Goal: Information Seeking & Learning: Learn about a topic

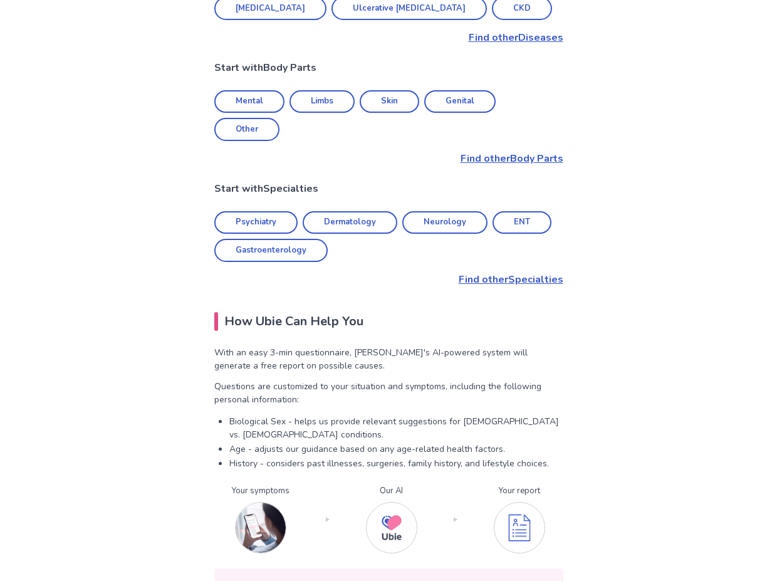
click at [259, 90] on link "Mental" at bounding box center [249, 101] width 70 height 23
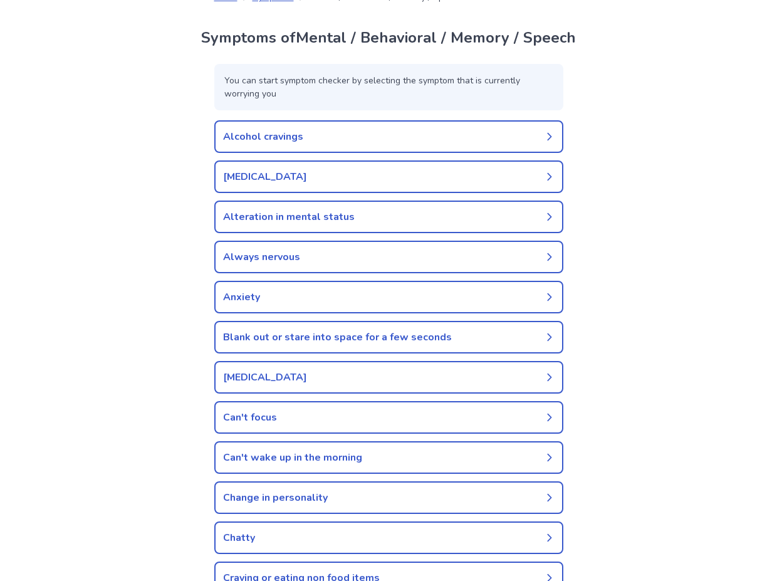
scroll to position [56, 0]
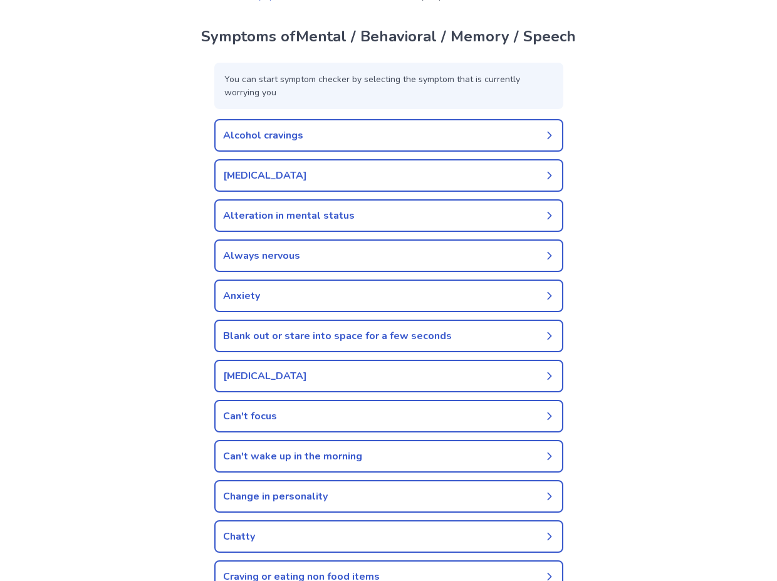
click at [499, 223] on link "Alteration in mental status" at bounding box center [388, 215] width 349 height 33
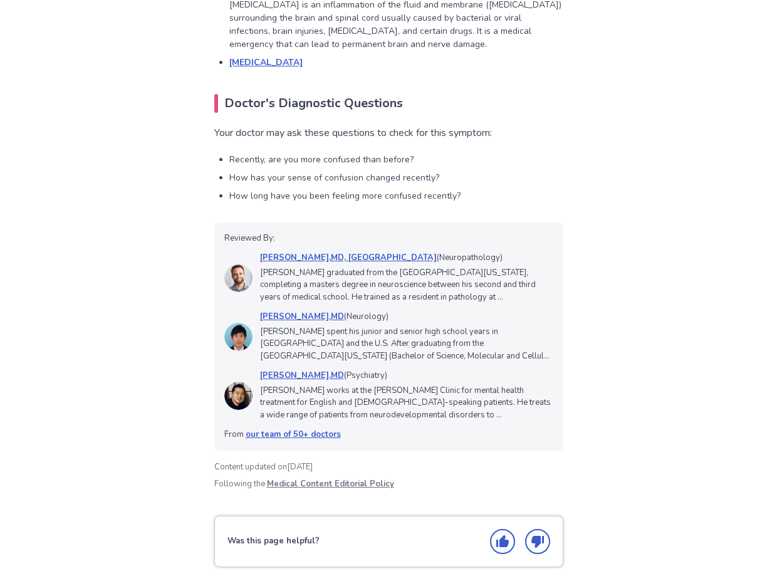
scroll to position [1382, 0]
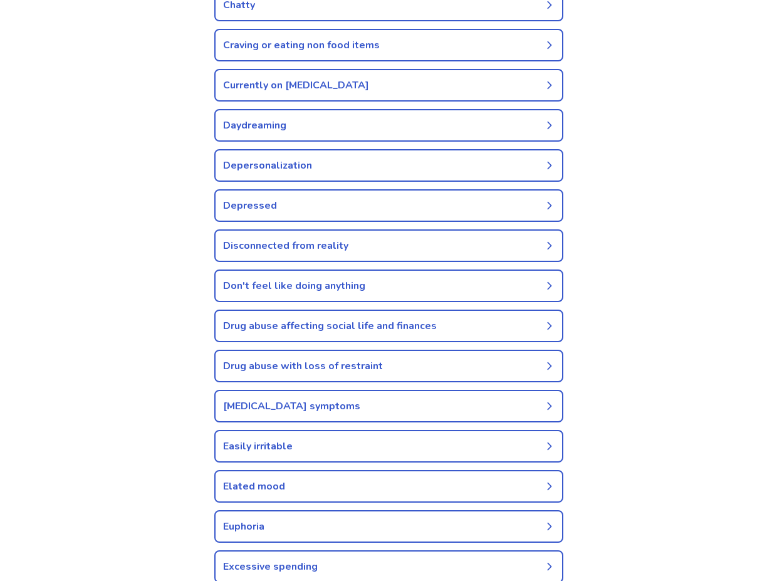
scroll to position [589, 0]
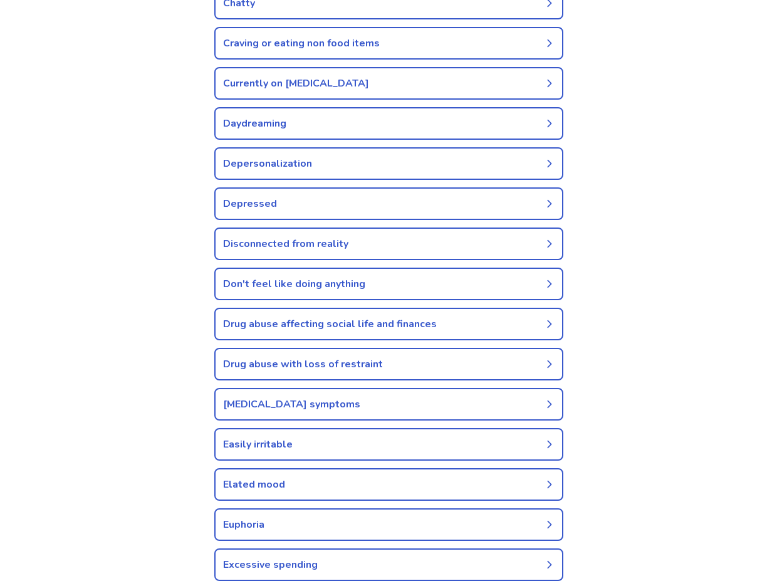
click at [251, 174] on link "Depersonalization" at bounding box center [388, 163] width 349 height 33
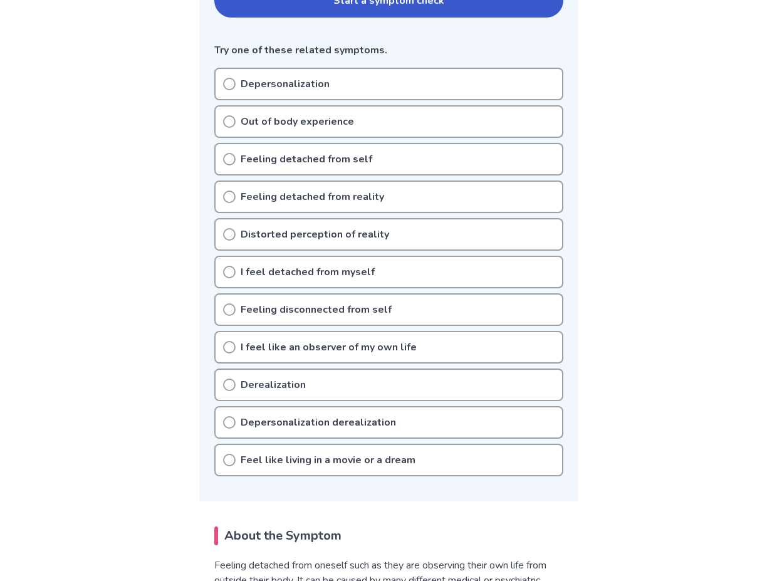
scroll to position [292, 0]
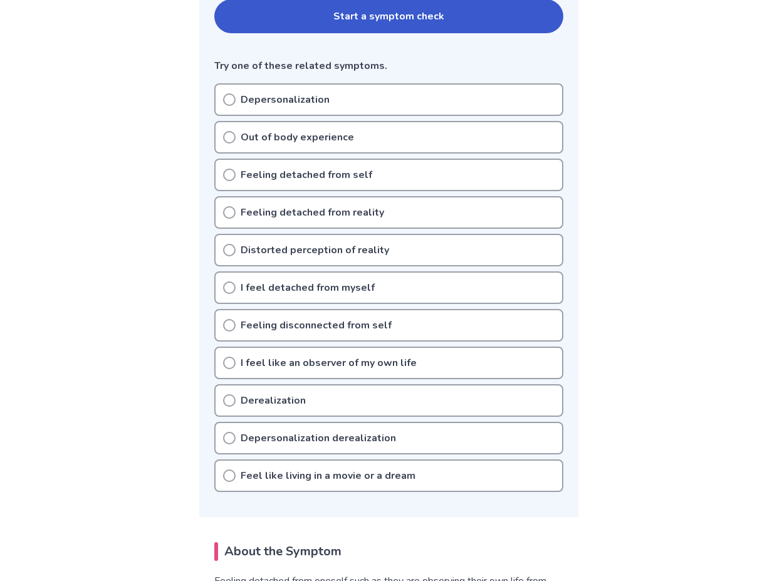
click at [231, 101] on icon at bounding box center [229, 99] width 13 height 13
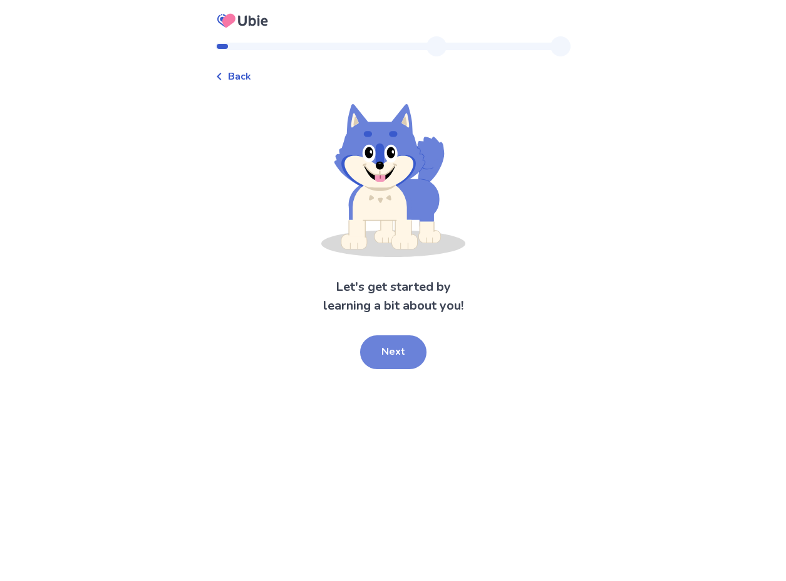
click at [392, 355] on button "Next" at bounding box center [393, 352] width 66 height 34
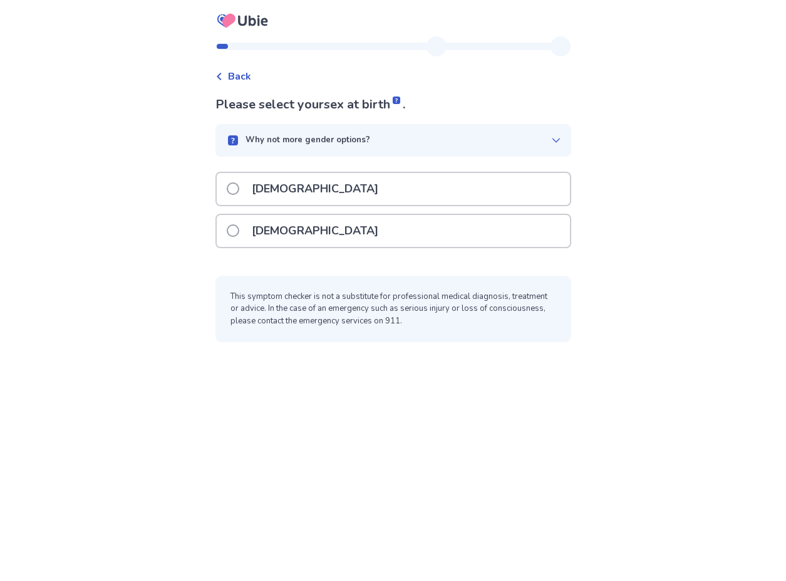
click at [351, 231] on div "[DEMOGRAPHIC_DATA]" at bounding box center [393, 231] width 353 height 32
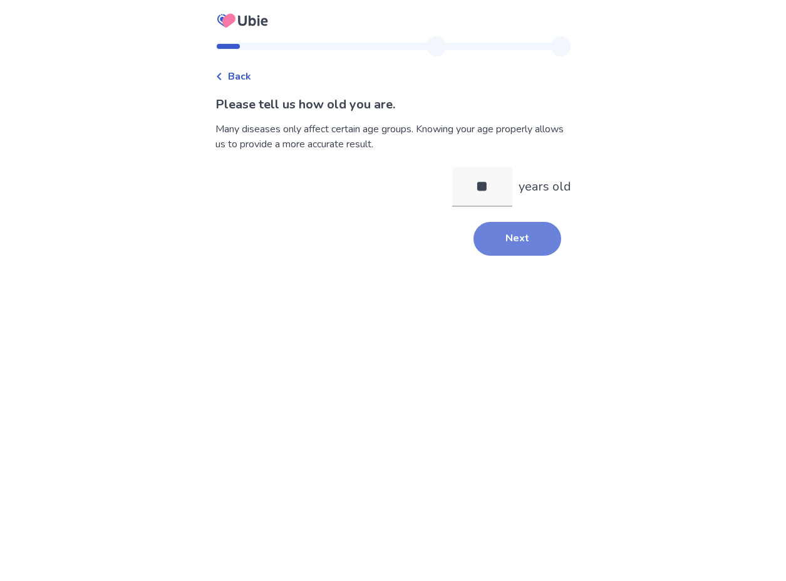
type input "**"
click at [511, 228] on button "Next" at bounding box center [518, 239] width 88 height 34
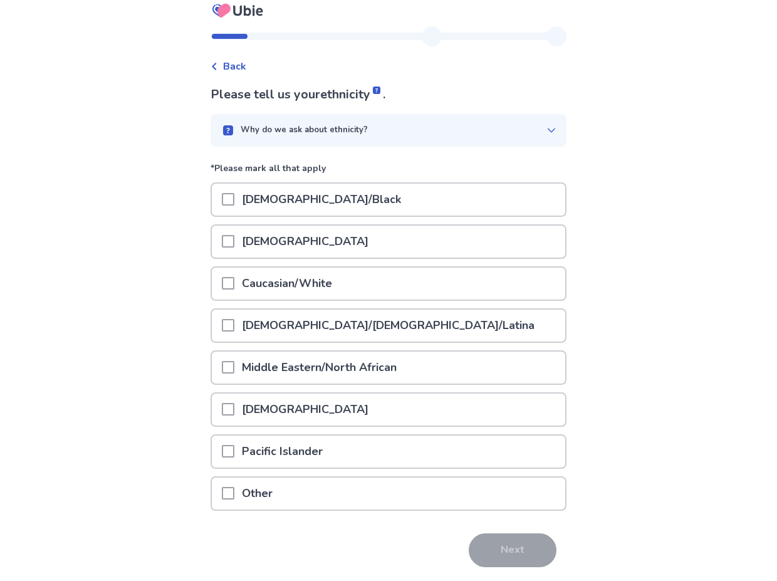
scroll to position [23, 0]
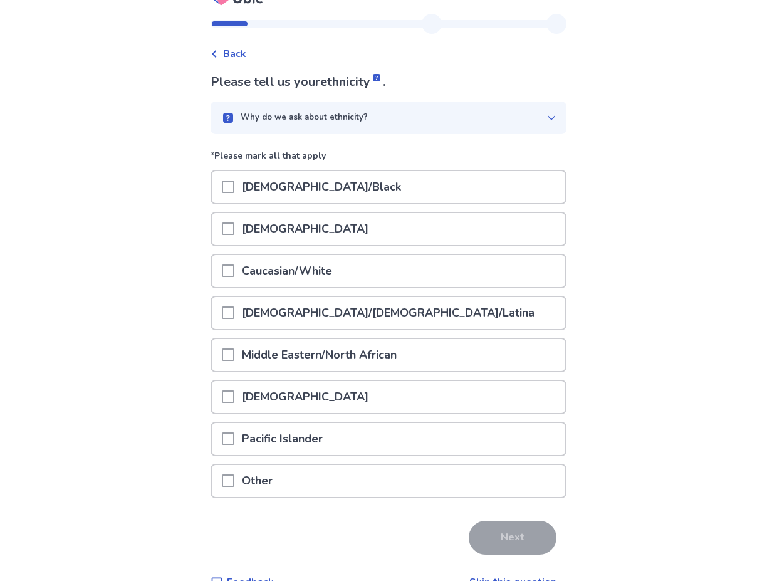
click at [315, 270] on p "Caucasian/White" at bounding box center [286, 271] width 105 height 32
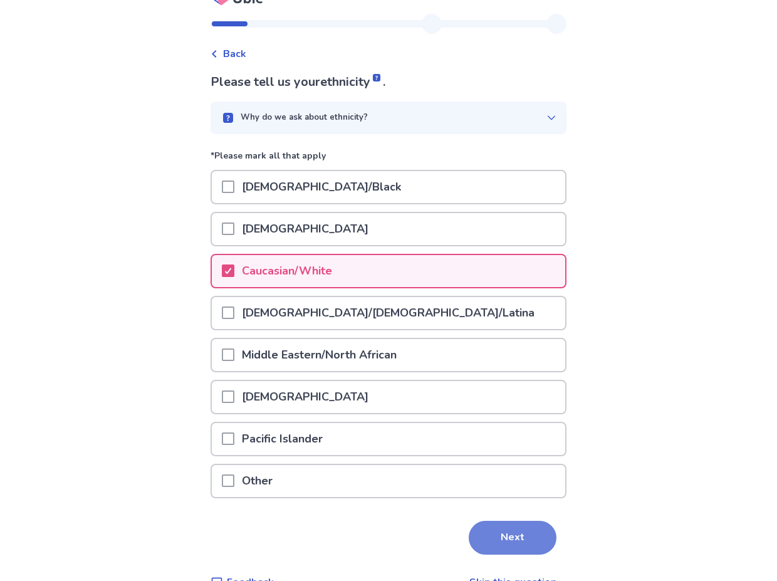
click at [491, 538] on button "Next" at bounding box center [513, 538] width 88 height 34
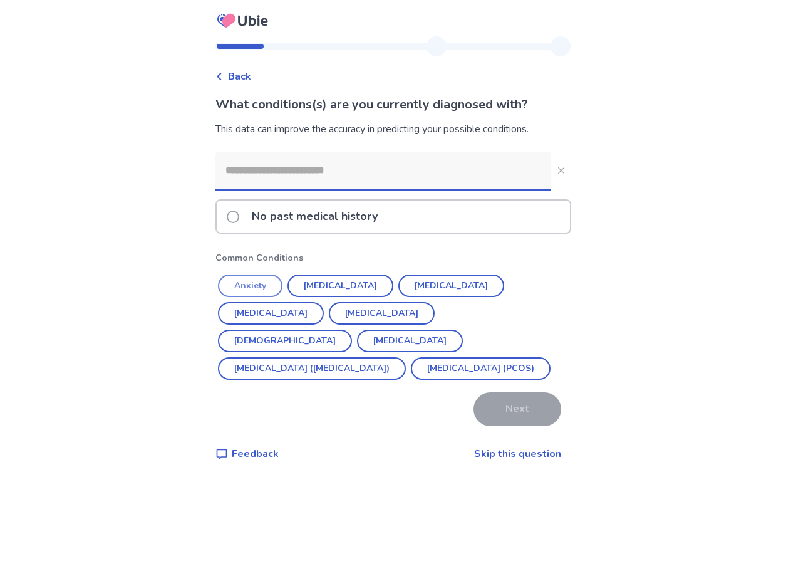
click at [269, 284] on button "Anxiety" at bounding box center [250, 285] width 65 height 23
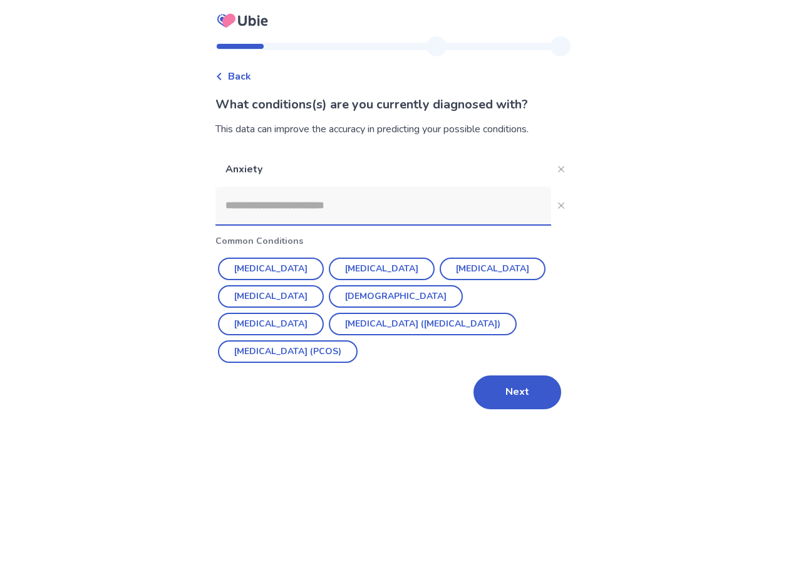
click at [305, 207] on input at bounding box center [384, 206] width 336 height 38
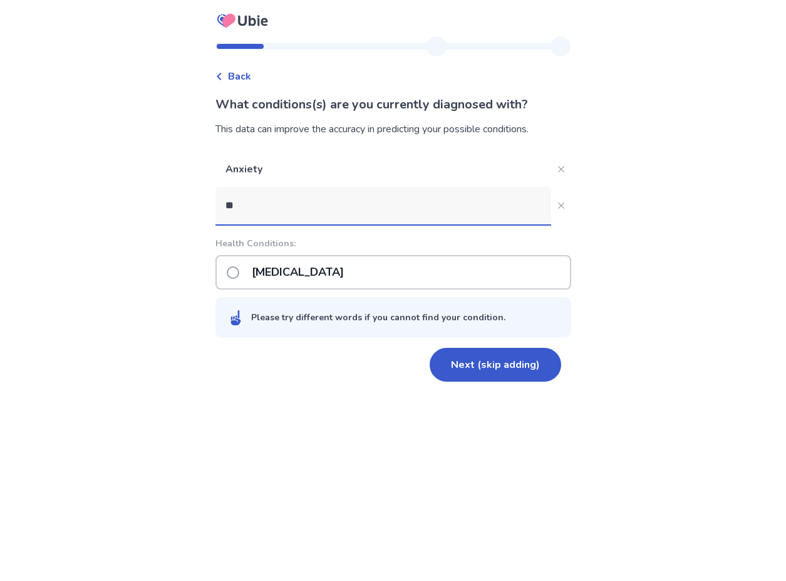
type input "***"
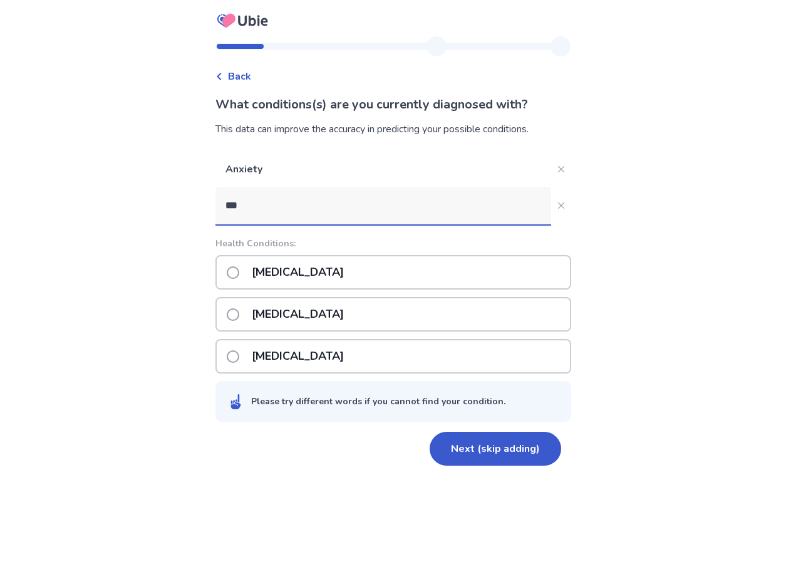
click at [255, 264] on p "[MEDICAL_DATA]" at bounding box center [297, 272] width 107 height 32
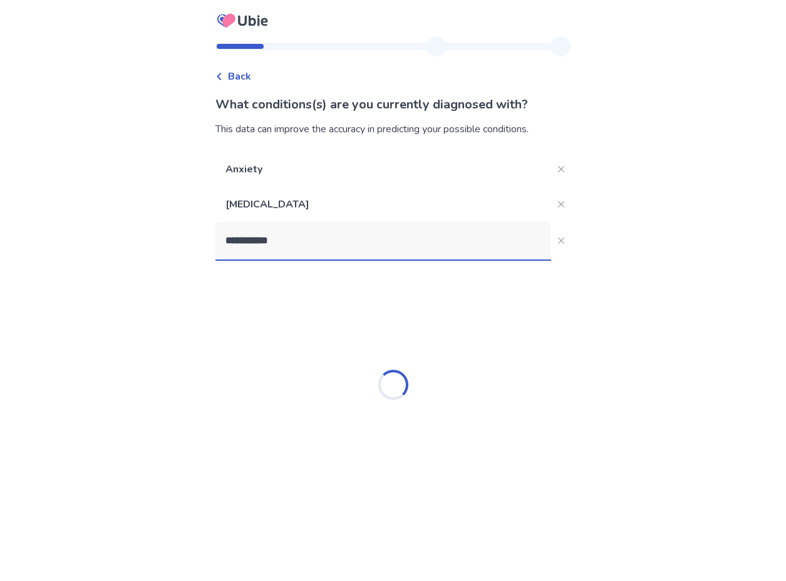
type input "**********"
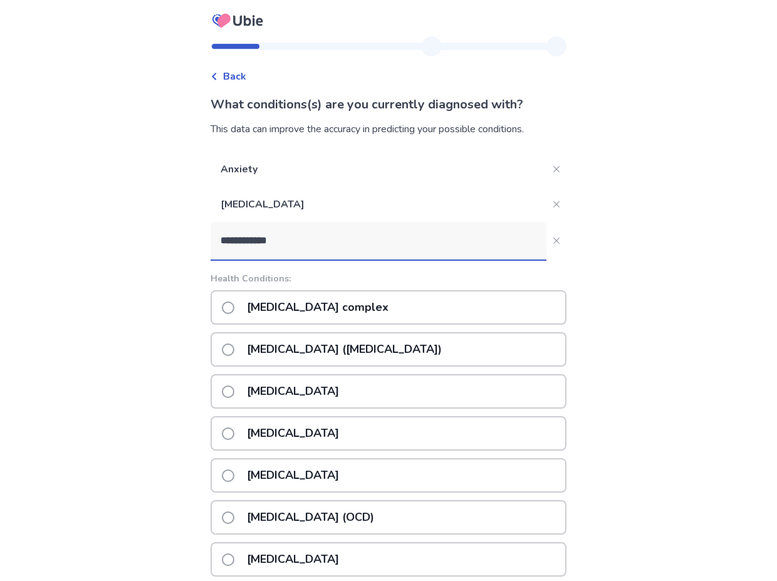
click at [254, 353] on p "[MEDICAL_DATA] ([MEDICAL_DATA])" at bounding box center [344, 349] width 210 height 32
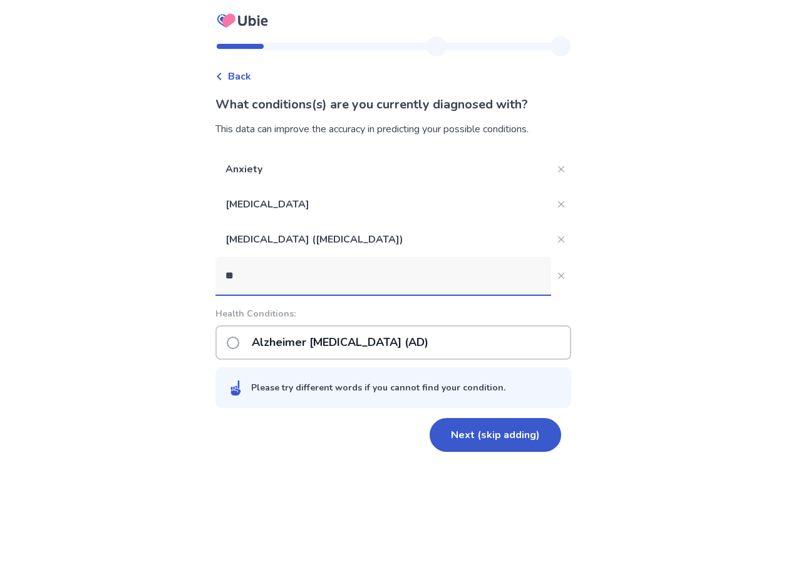
type input "***"
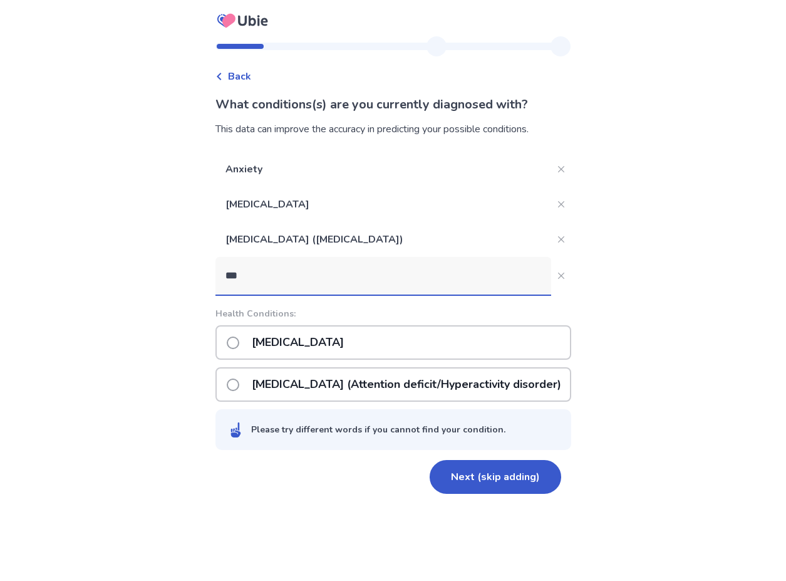
click at [264, 390] on p "[MEDICAL_DATA] (Attention deficit/Hyperactivity disorder)" at bounding box center [406, 384] width 325 height 32
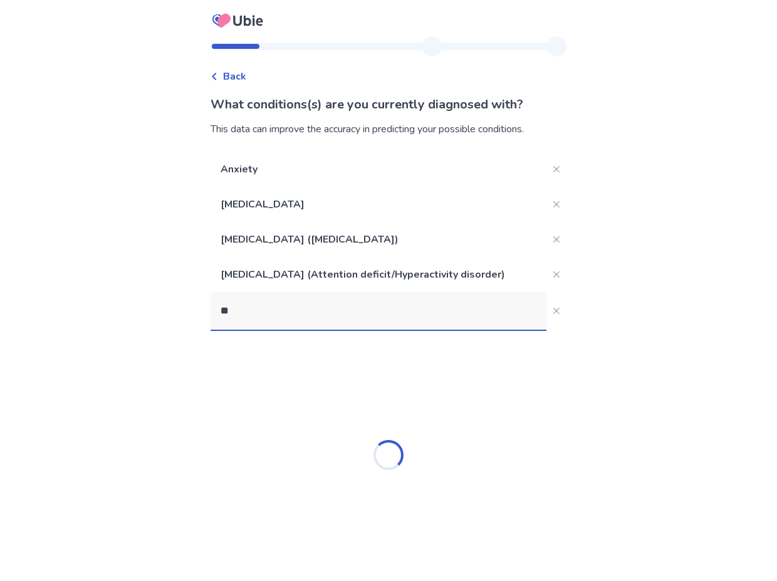
type input "*"
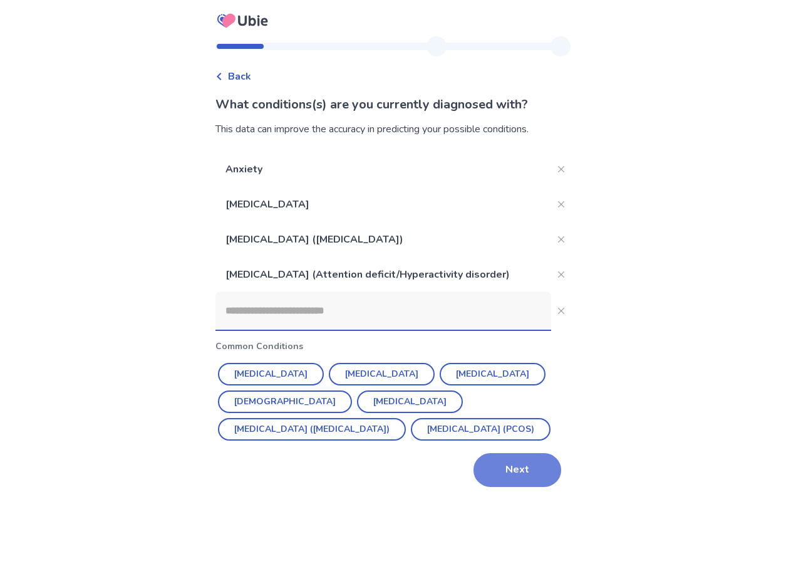
click at [518, 474] on button "Next" at bounding box center [518, 470] width 88 height 34
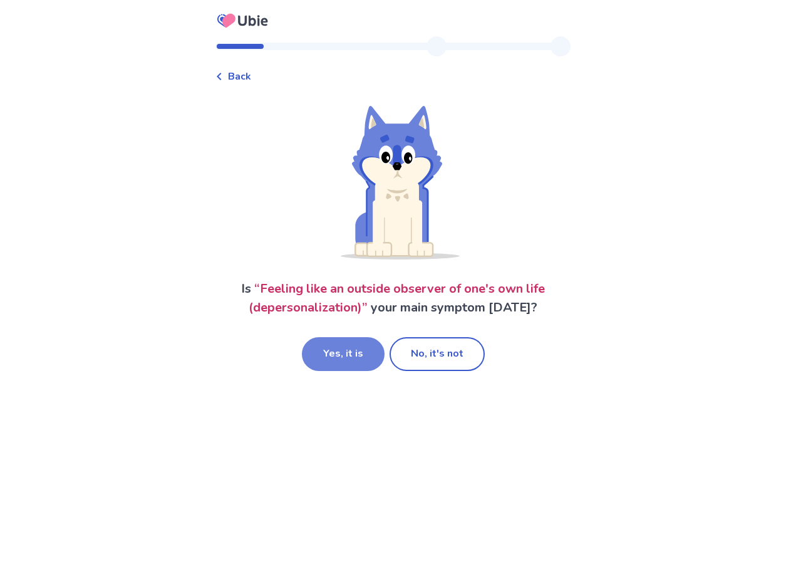
click at [374, 360] on button "Yes, it is" at bounding box center [343, 354] width 83 height 34
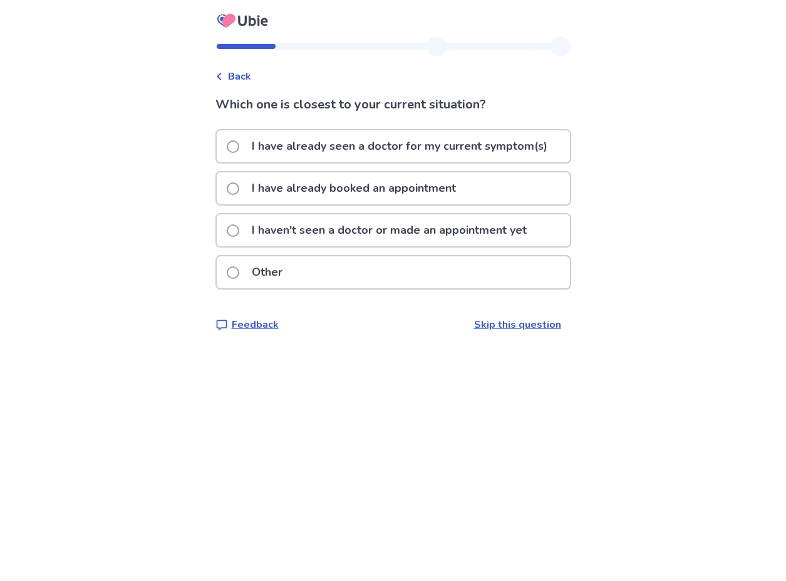
click at [507, 327] on link "Skip this question" at bounding box center [517, 325] width 87 height 14
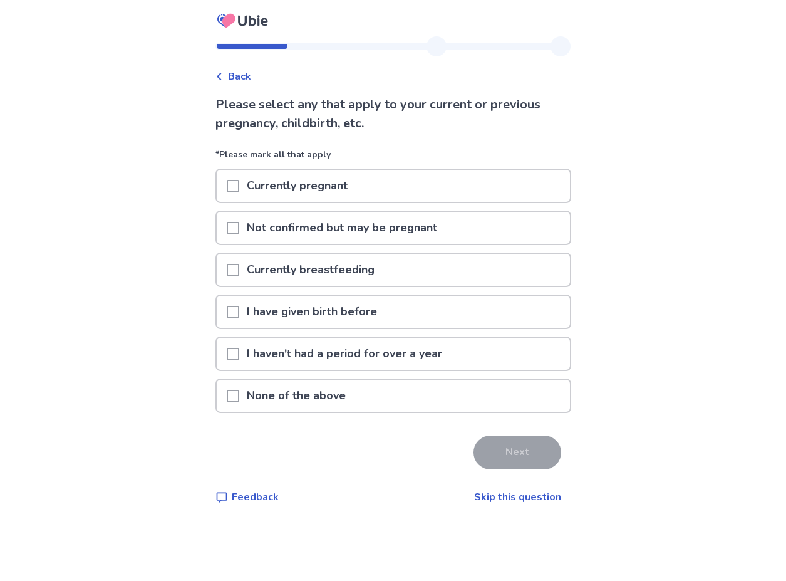
click at [304, 404] on p "None of the above" at bounding box center [296, 396] width 114 height 32
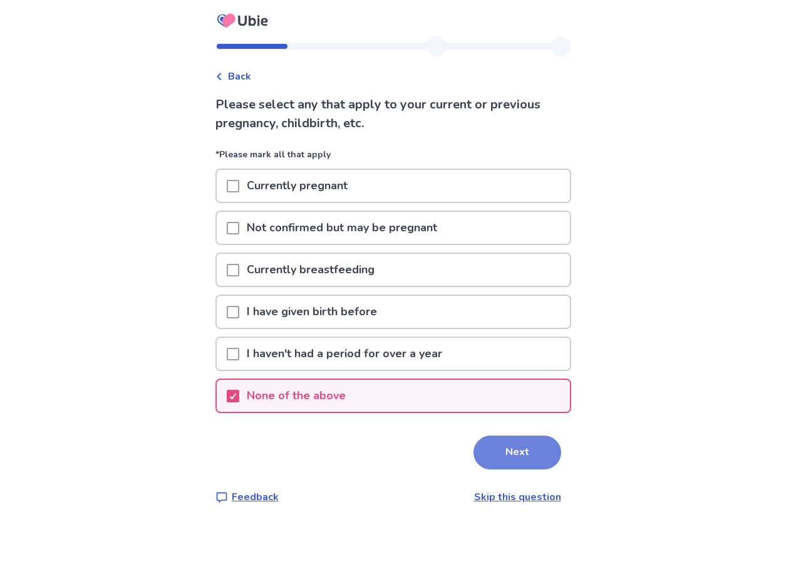
click at [508, 446] on button "Next" at bounding box center [518, 453] width 88 height 34
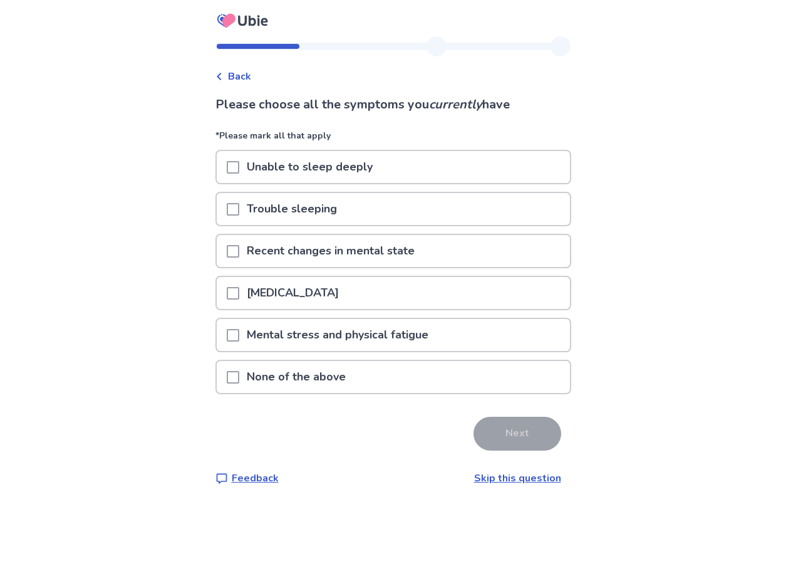
click at [365, 166] on p "Unable to sleep deeply" at bounding box center [309, 167] width 141 height 32
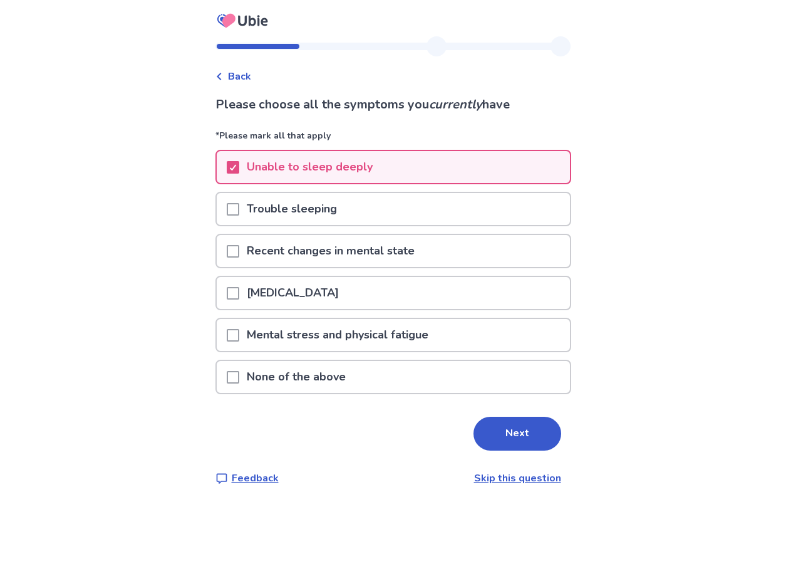
click at [361, 204] on div "Trouble sleeping" at bounding box center [393, 209] width 353 height 32
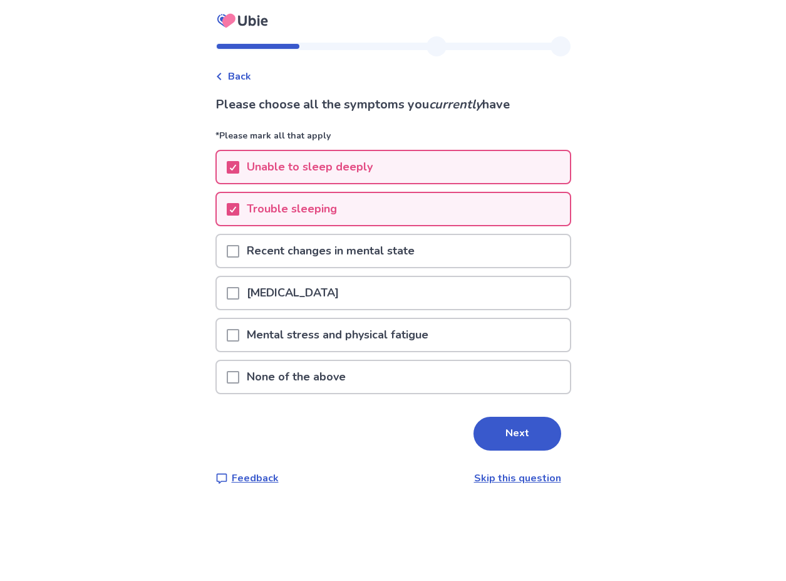
click at [354, 243] on p "Recent changes in mental state" at bounding box center [330, 251] width 183 height 32
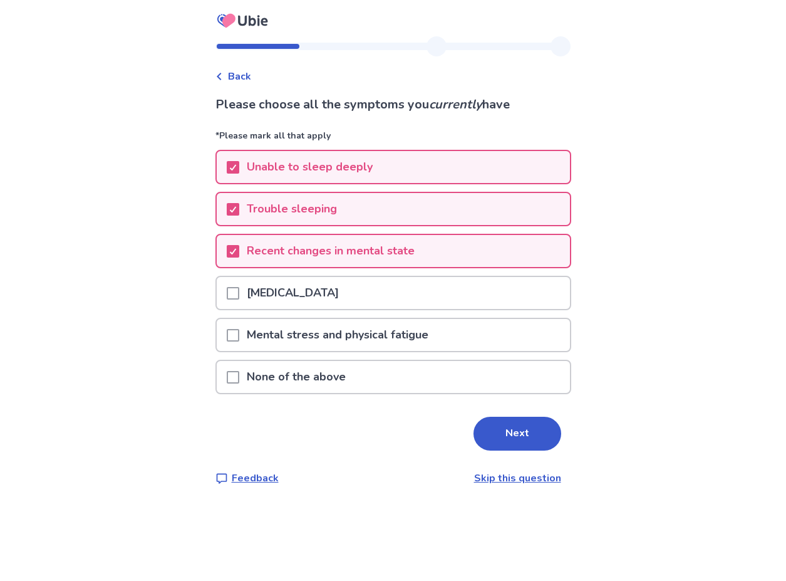
click at [347, 283] on p "[MEDICAL_DATA]" at bounding box center [292, 293] width 107 height 32
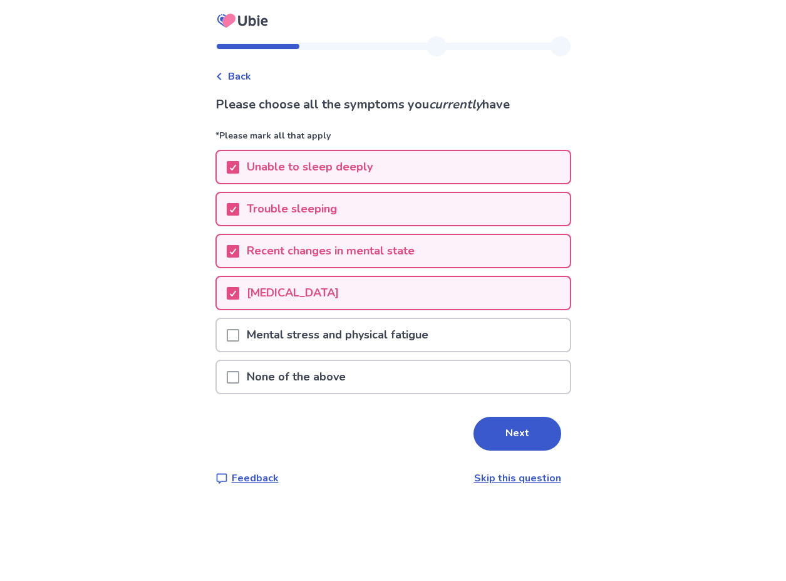
click at [345, 325] on p "Mental stress and physical fatigue" at bounding box center [337, 335] width 197 height 32
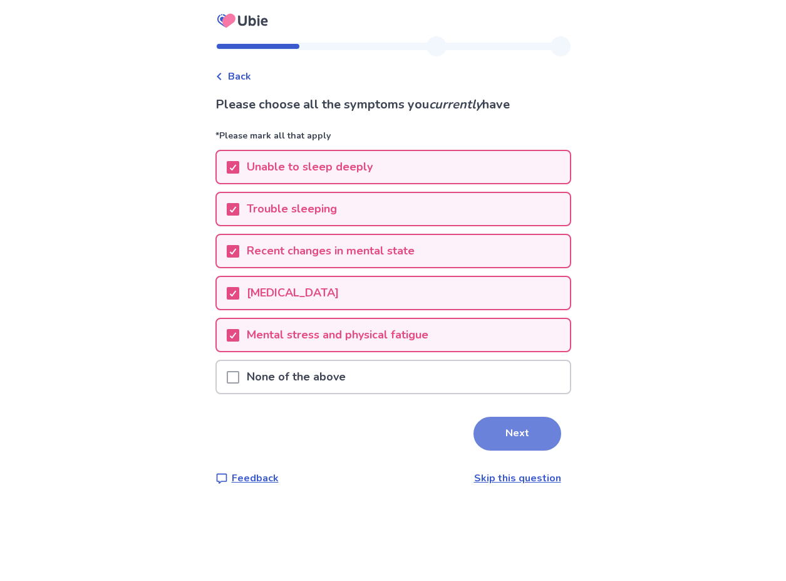
click at [527, 444] on button "Next" at bounding box center [518, 434] width 88 height 34
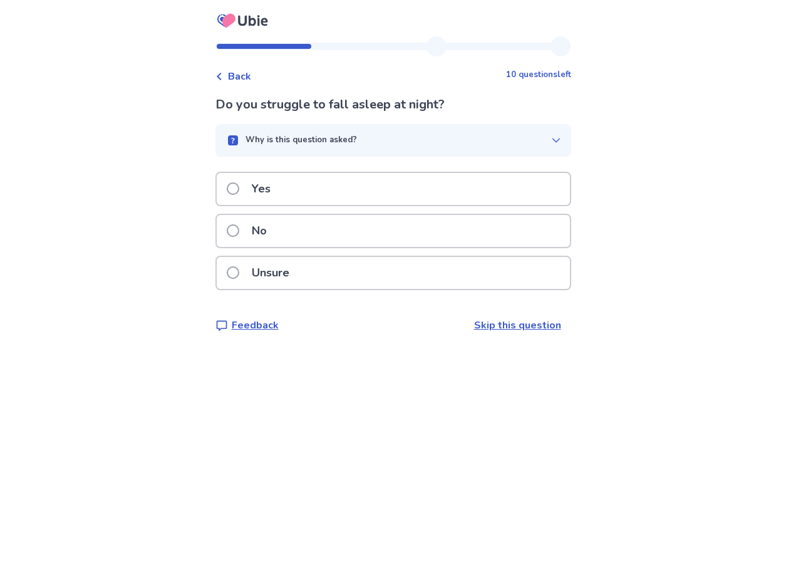
click at [432, 184] on div "Yes" at bounding box center [393, 189] width 353 height 32
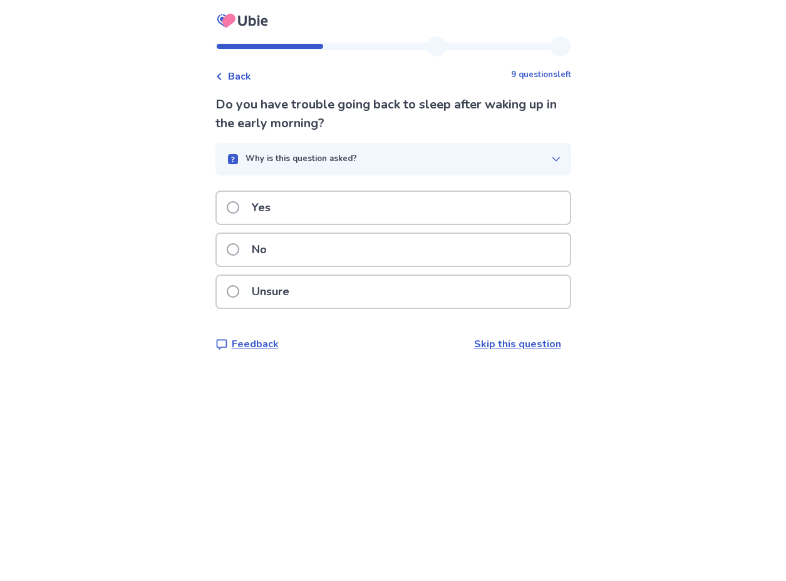
click at [451, 259] on div "No" at bounding box center [393, 250] width 353 height 32
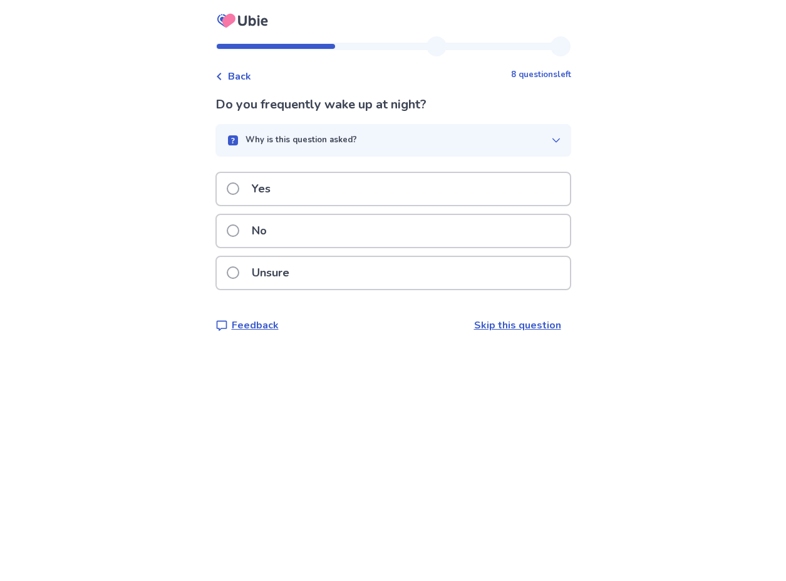
click at [422, 183] on div "Yes" at bounding box center [393, 189] width 353 height 32
click at [413, 204] on div "Yes" at bounding box center [393, 189] width 353 height 32
click at [407, 188] on div "Yes" at bounding box center [393, 189] width 353 height 32
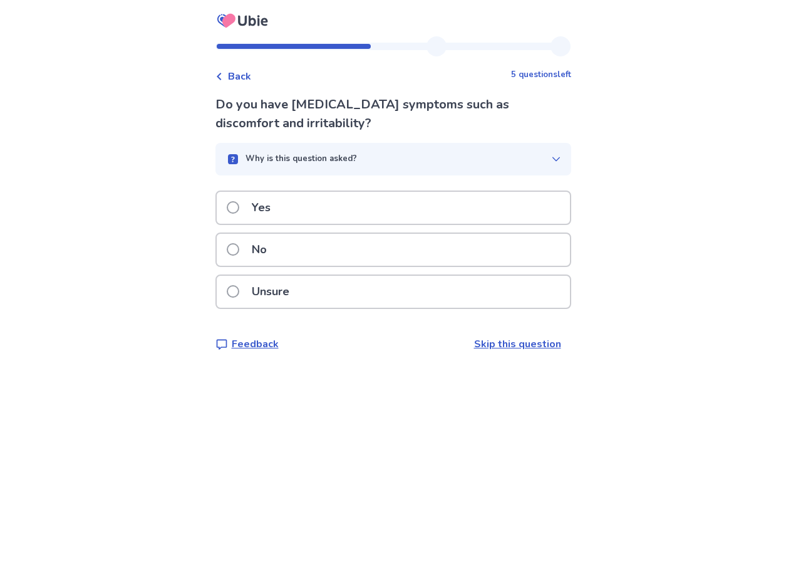
click at [391, 246] on div "No" at bounding box center [393, 250] width 353 height 32
click at [364, 288] on div "Unsure" at bounding box center [393, 292] width 353 height 32
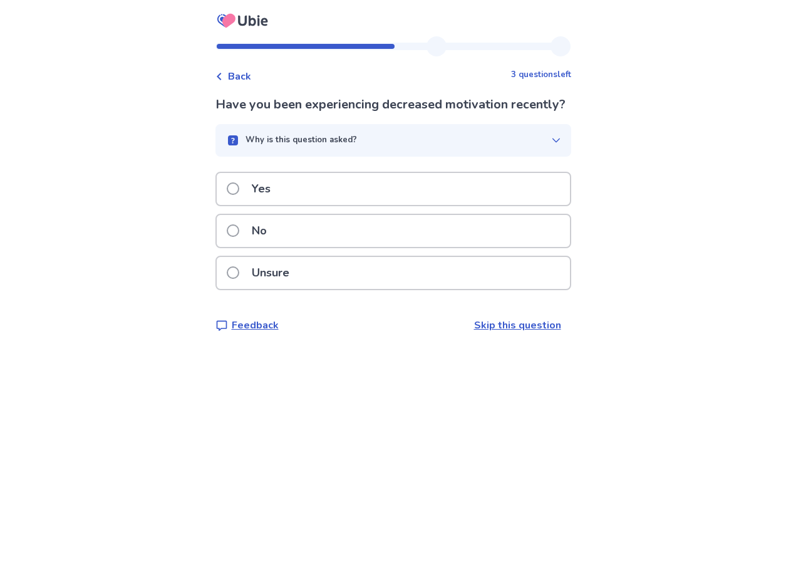
click at [348, 205] on div "Yes" at bounding box center [393, 189] width 353 height 32
click at [347, 231] on div "No" at bounding box center [393, 231] width 353 height 32
click at [341, 189] on div "Yes" at bounding box center [393, 189] width 353 height 32
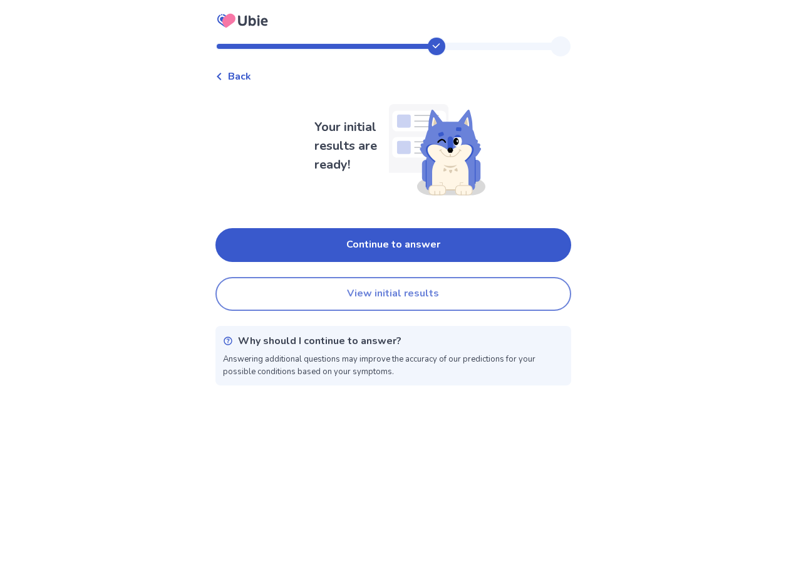
click at [355, 290] on button "View initial results" at bounding box center [394, 294] width 356 height 34
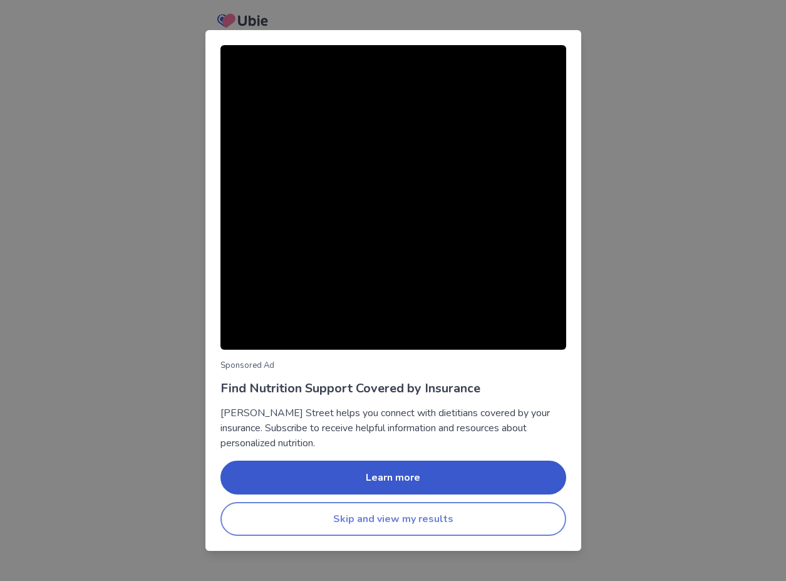
click at [355, 516] on button "Skip and view my results" at bounding box center [394, 519] width 346 height 34
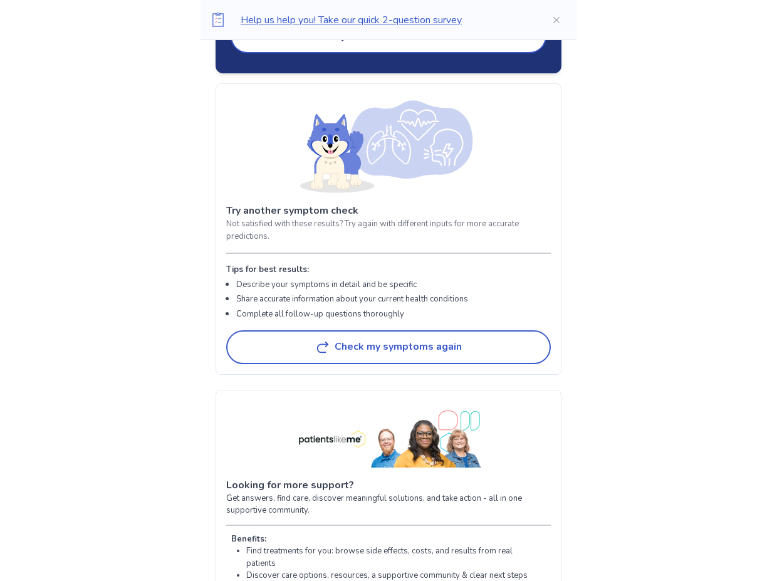
scroll to position [2028, 0]
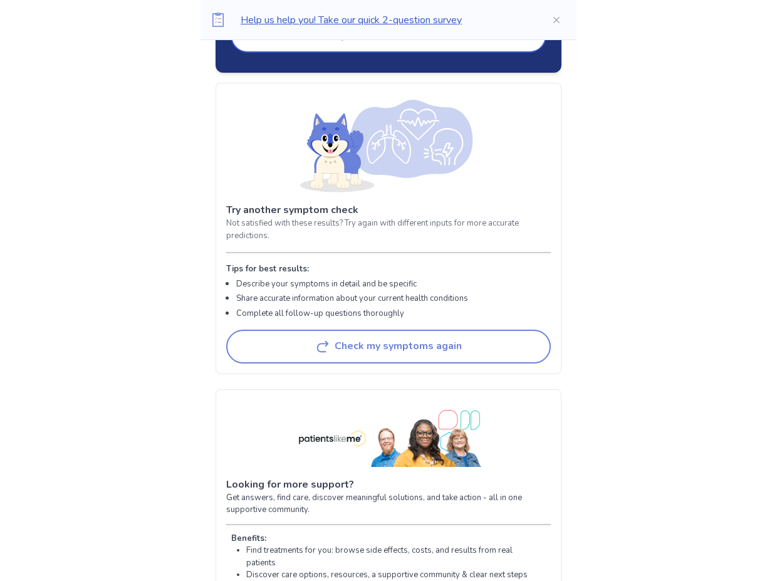
click at [374, 337] on button "Check my symptoms again" at bounding box center [388, 347] width 325 height 34
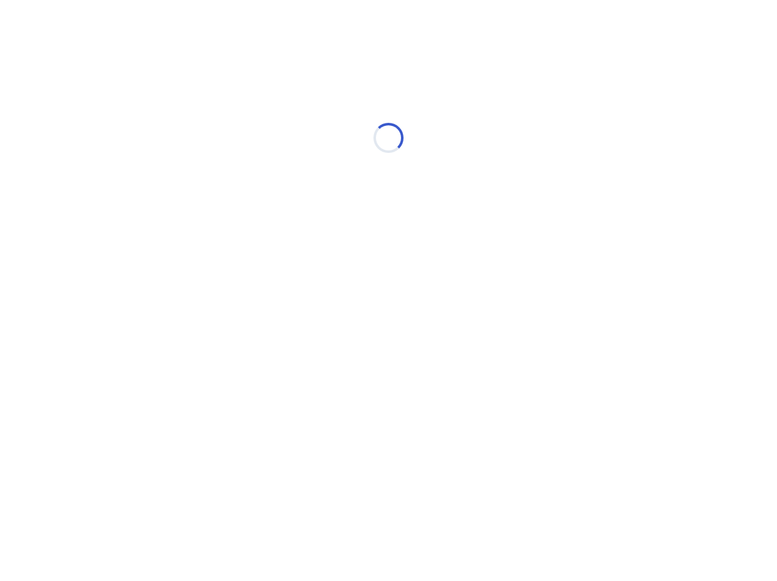
scroll to position [0, 0]
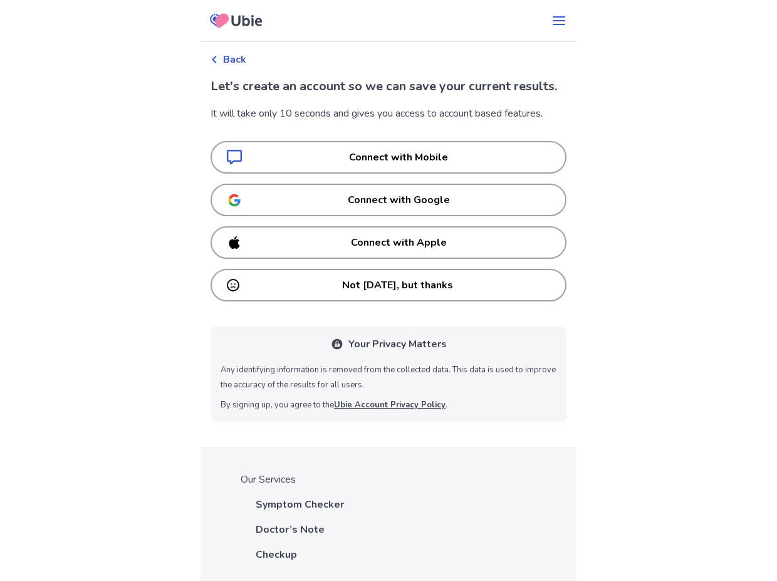
click at [269, 293] on p "Not [DATE], but thanks" at bounding box center [397, 285] width 306 height 15
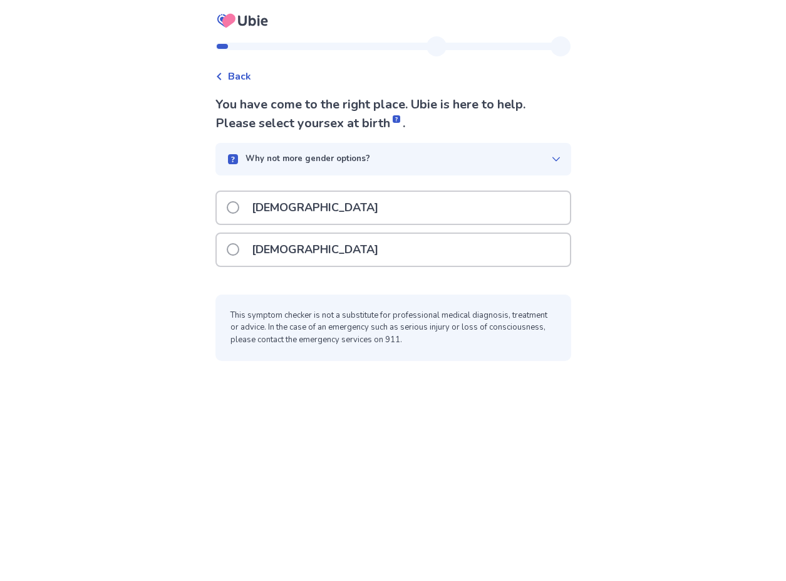
click at [283, 253] on p "[DEMOGRAPHIC_DATA]" at bounding box center [315, 250] width 142 height 32
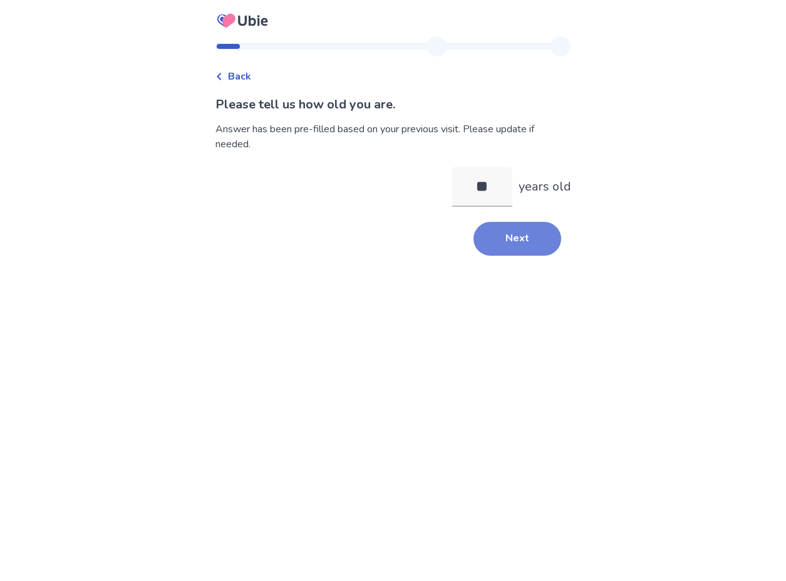
click at [520, 236] on button "Next" at bounding box center [518, 239] width 88 height 34
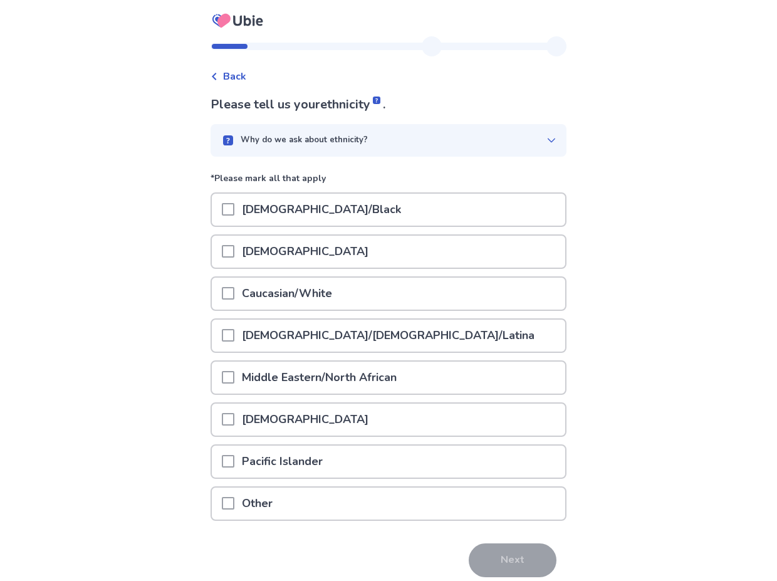
click at [414, 294] on div "Caucasian/White" at bounding box center [388, 294] width 353 height 32
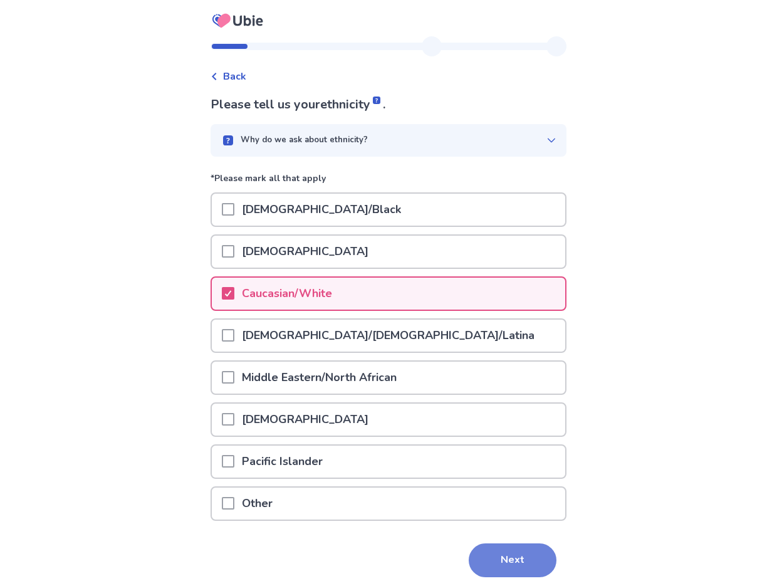
click at [509, 561] on button "Next" at bounding box center [513, 560] width 88 height 34
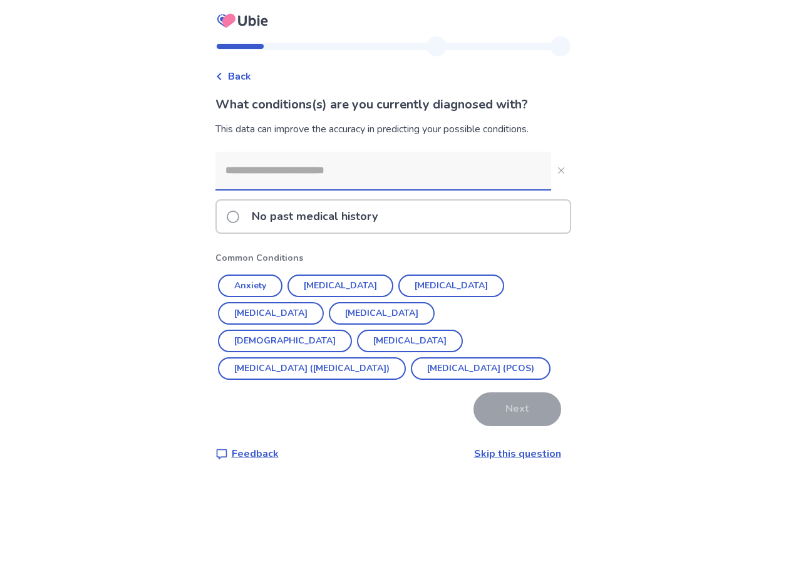
click at [498, 456] on link "Skip this question" at bounding box center [517, 454] width 87 height 14
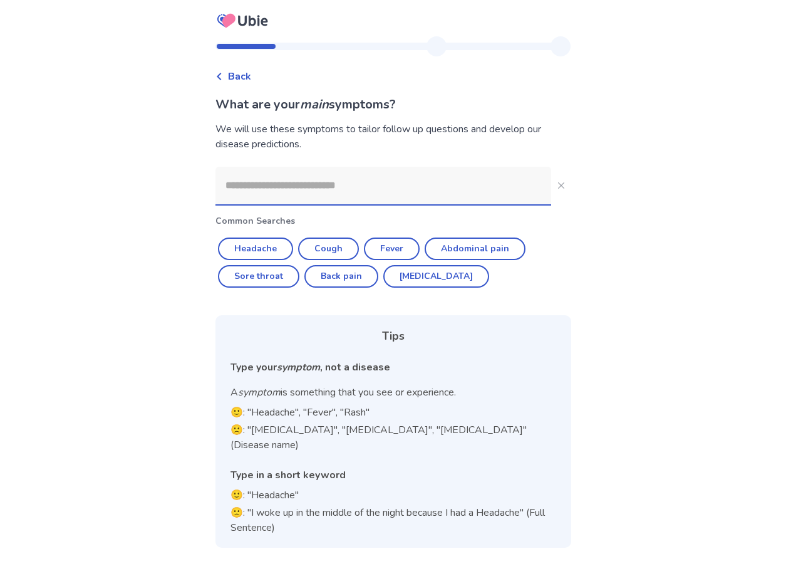
click at [377, 180] on input at bounding box center [384, 186] width 336 height 38
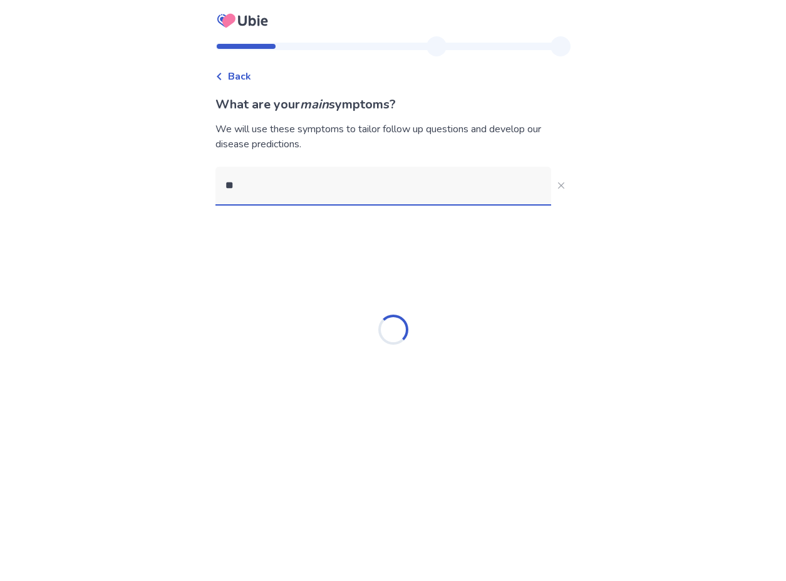
type input "*"
type input "******"
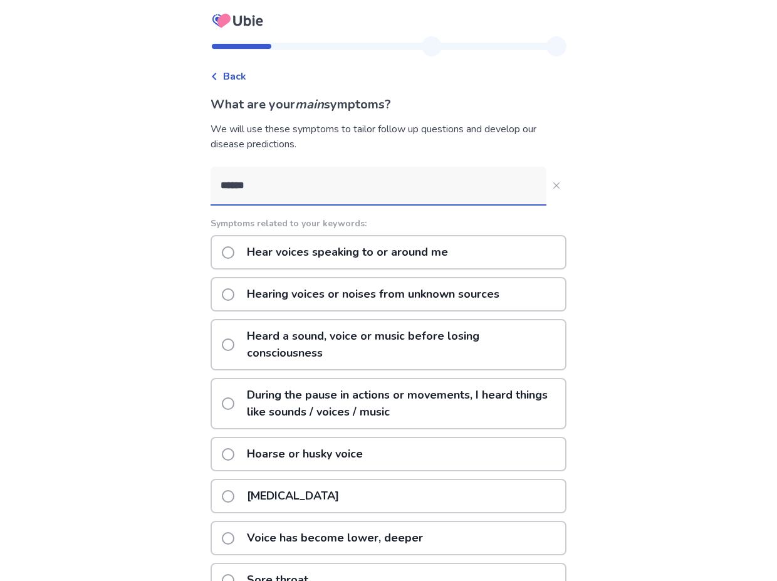
click at [280, 244] on p "Hear voices speaking to or around me" at bounding box center [347, 252] width 216 height 32
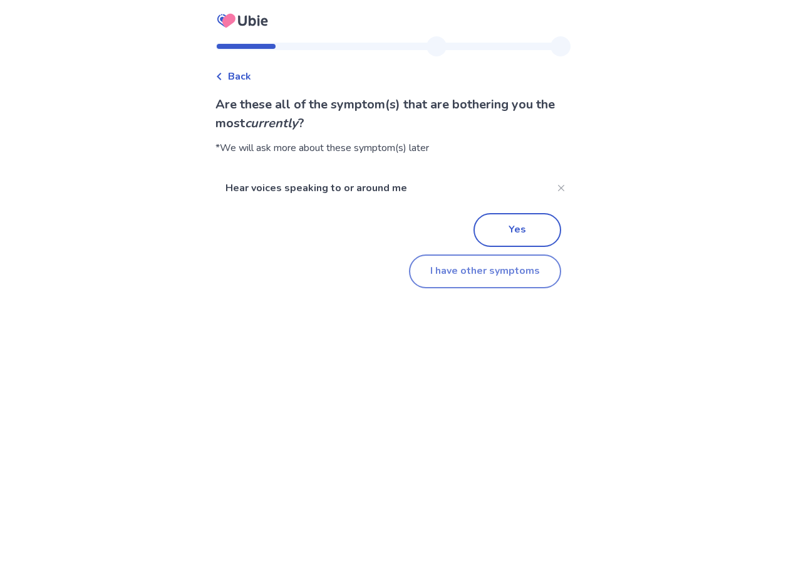
click at [493, 276] on button "I have other symptoms" at bounding box center [485, 271] width 152 height 34
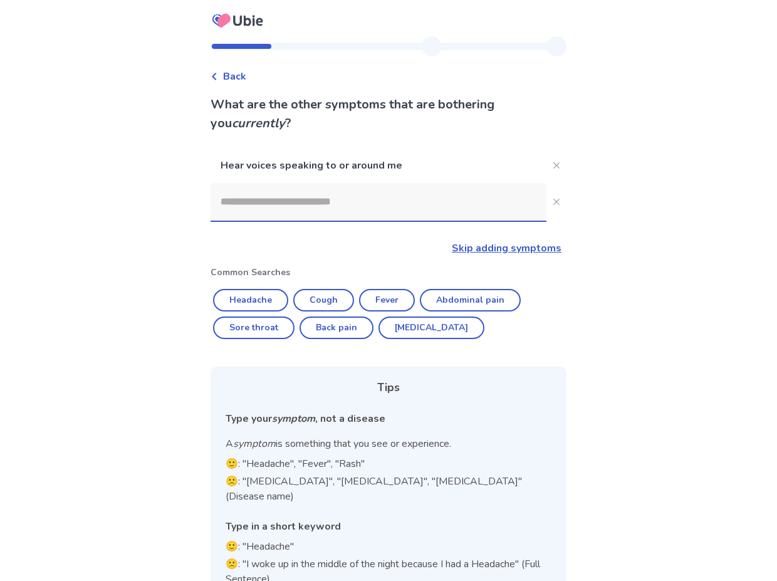
click at [396, 198] on input at bounding box center [379, 202] width 336 height 38
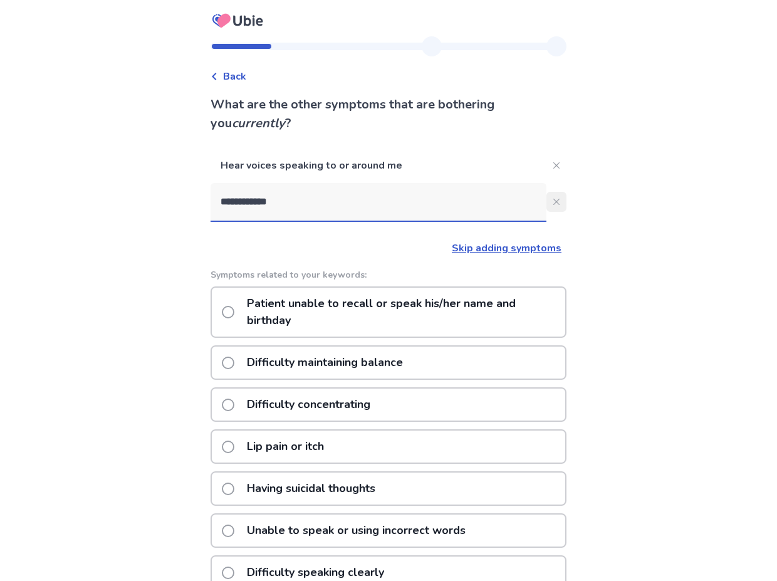
type input "**********"
click at [550, 206] on button "**********" at bounding box center [556, 202] width 20 height 20
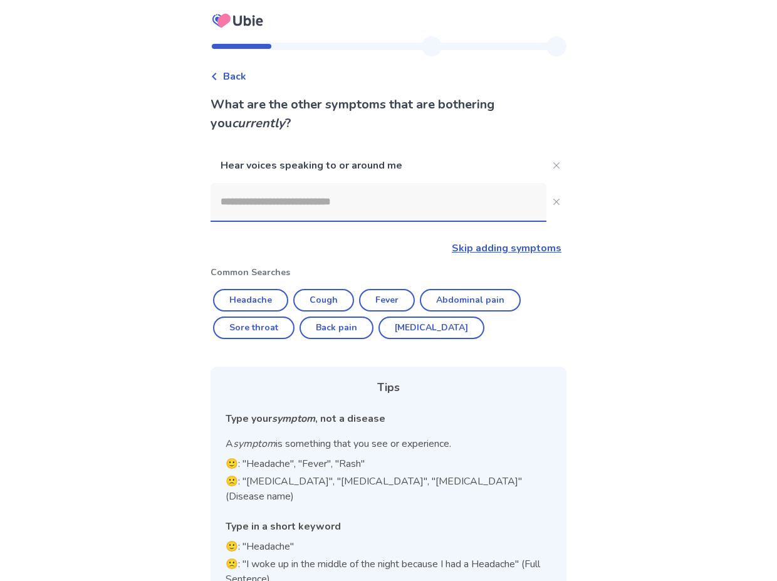
click at [443, 209] on input at bounding box center [379, 202] width 336 height 38
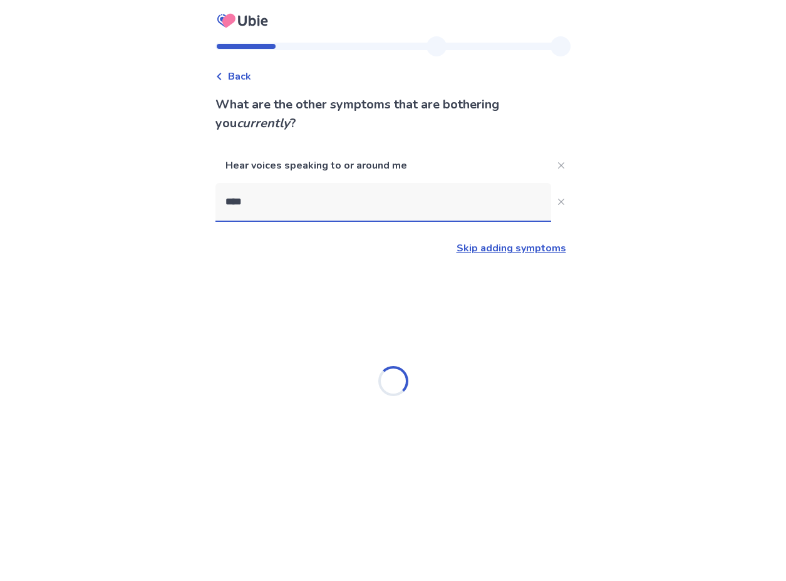
type input "*****"
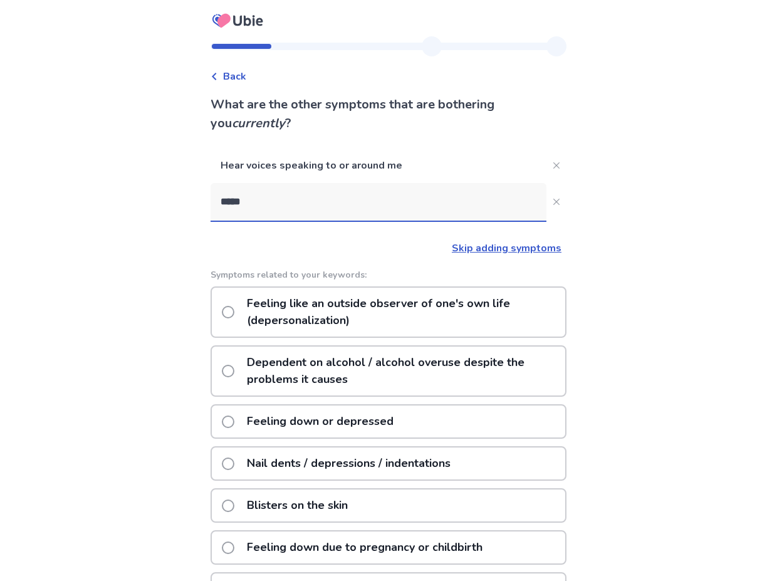
click at [377, 309] on p "Feeling like an outside observer of one's own life (depersonalization)" at bounding box center [402, 312] width 326 height 49
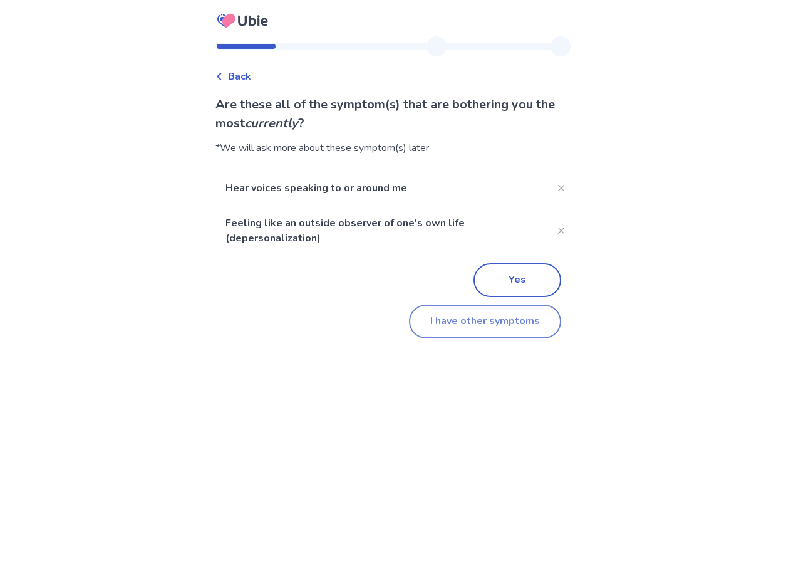
click at [458, 332] on button "I have other symptoms" at bounding box center [485, 322] width 152 height 34
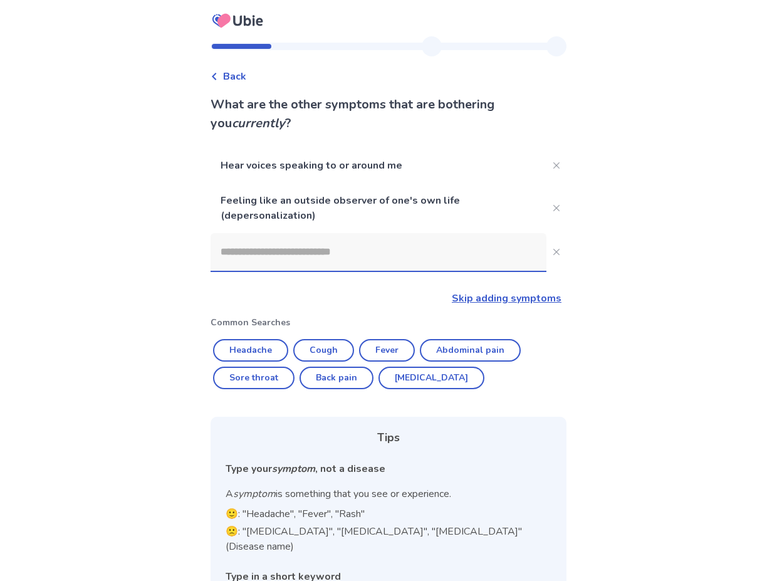
click at [400, 249] on input at bounding box center [379, 252] width 336 height 38
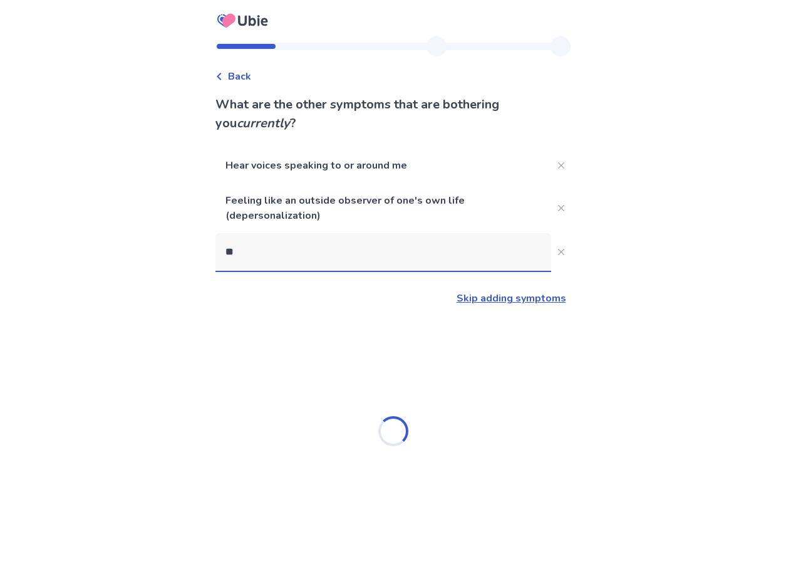
type input "***"
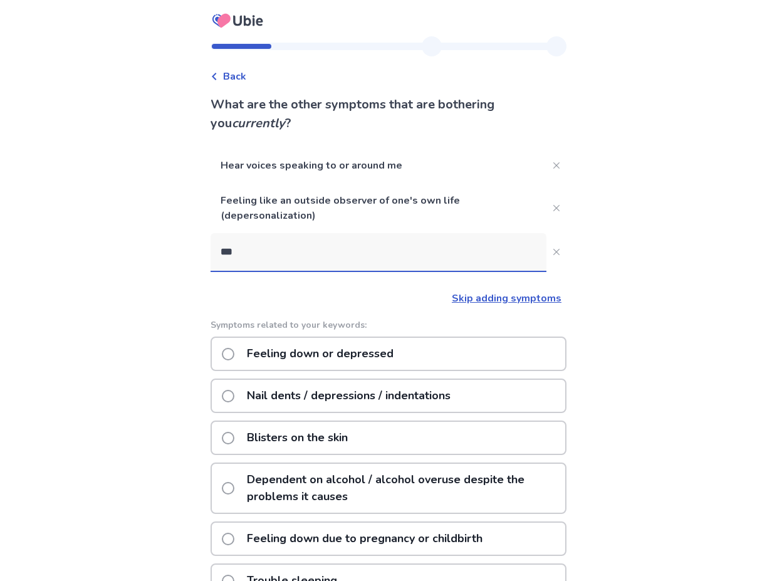
click at [365, 352] on p "Feeling down or depressed" at bounding box center [320, 354] width 162 height 32
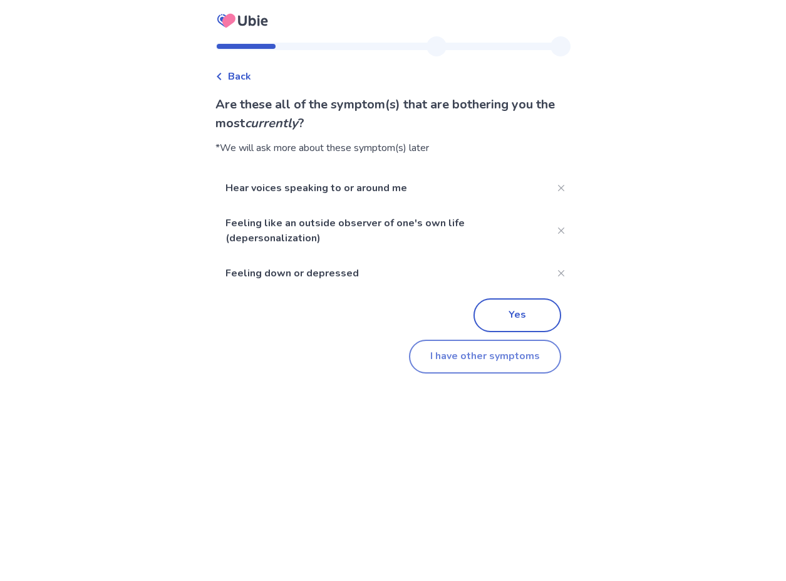
click at [486, 348] on button "I have other symptoms" at bounding box center [485, 357] width 152 height 34
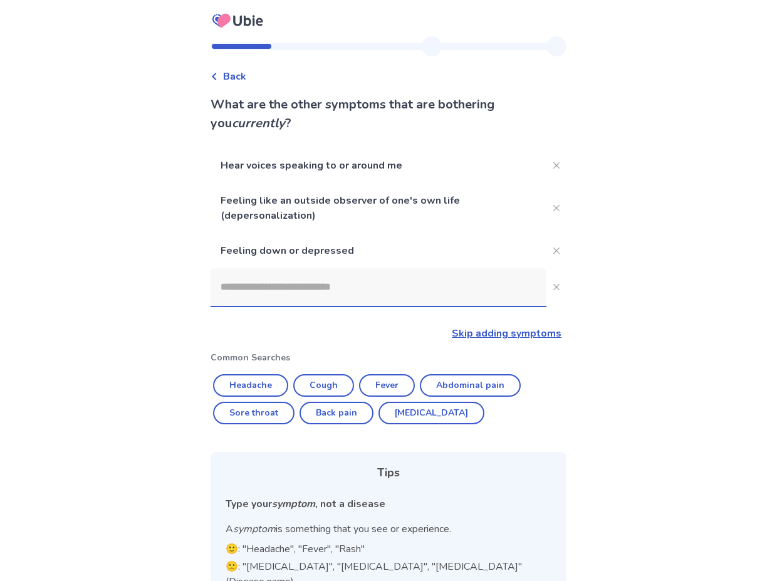
click at [354, 283] on input at bounding box center [379, 287] width 336 height 38
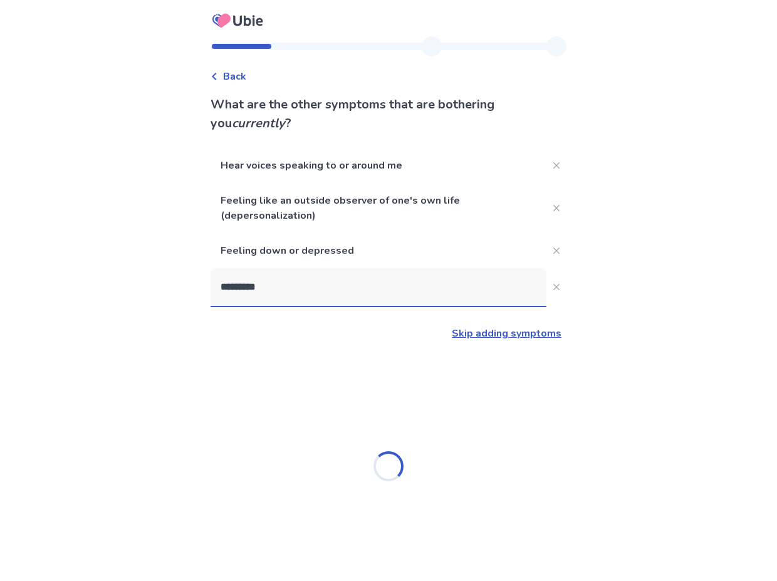
type input "**********"
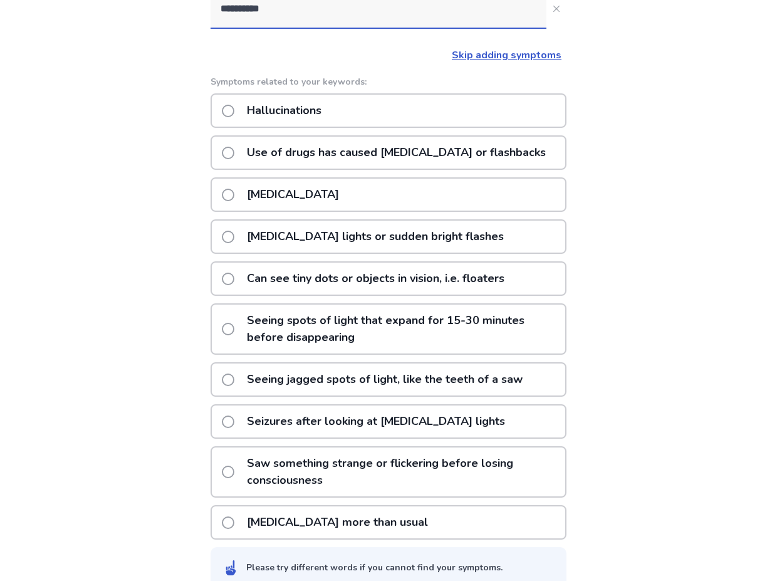
scroll to position [300, 0]
